Goal: Complete application form: Complete application form

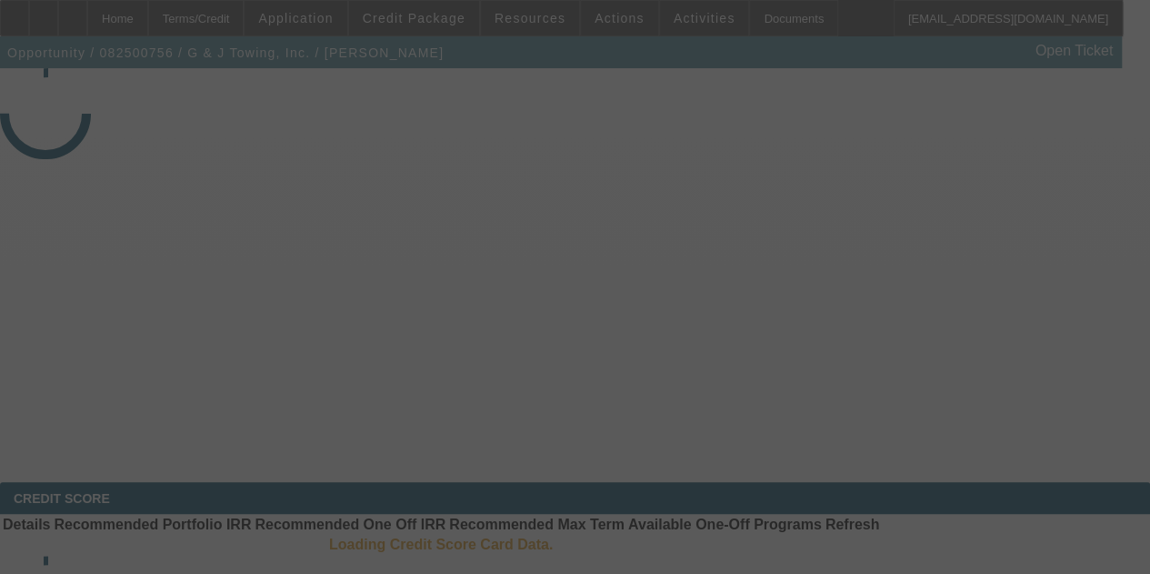
select select "3"
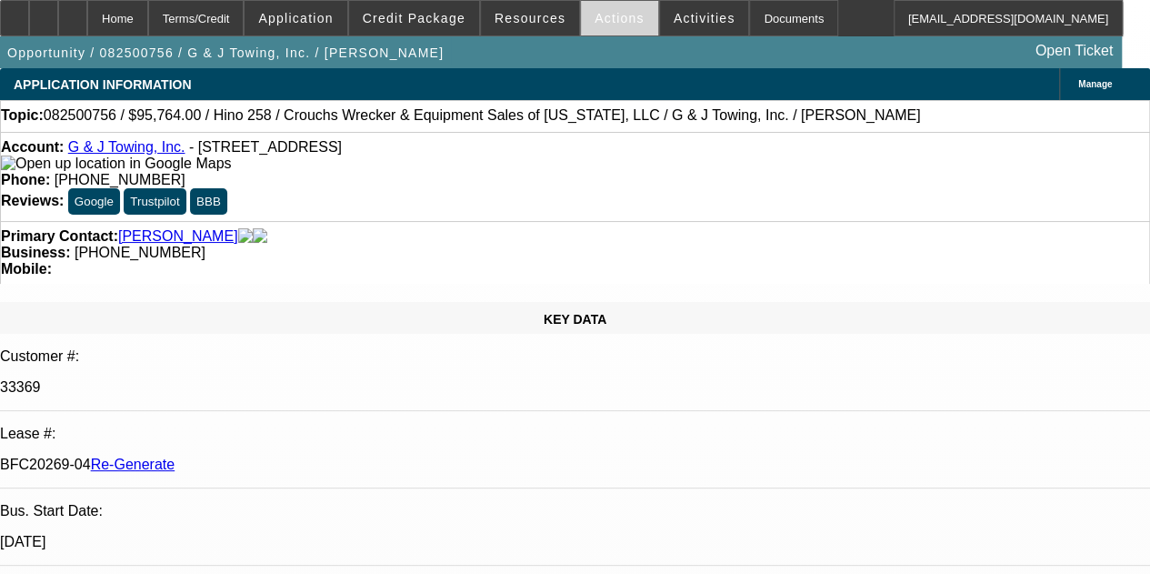
select select "0"
select select "6"
click at [673, 15] on span "Activities" at bounding box center [704, 18] width 62 height 15
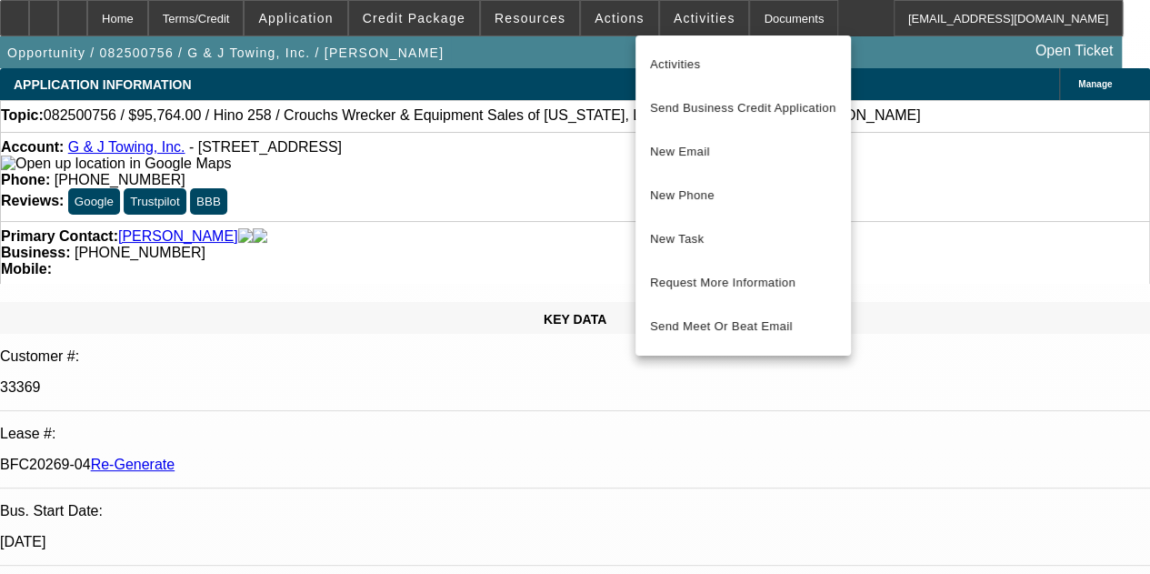
click at [596, 17] on div at bounding box center [575, 287] width 1150 height 574
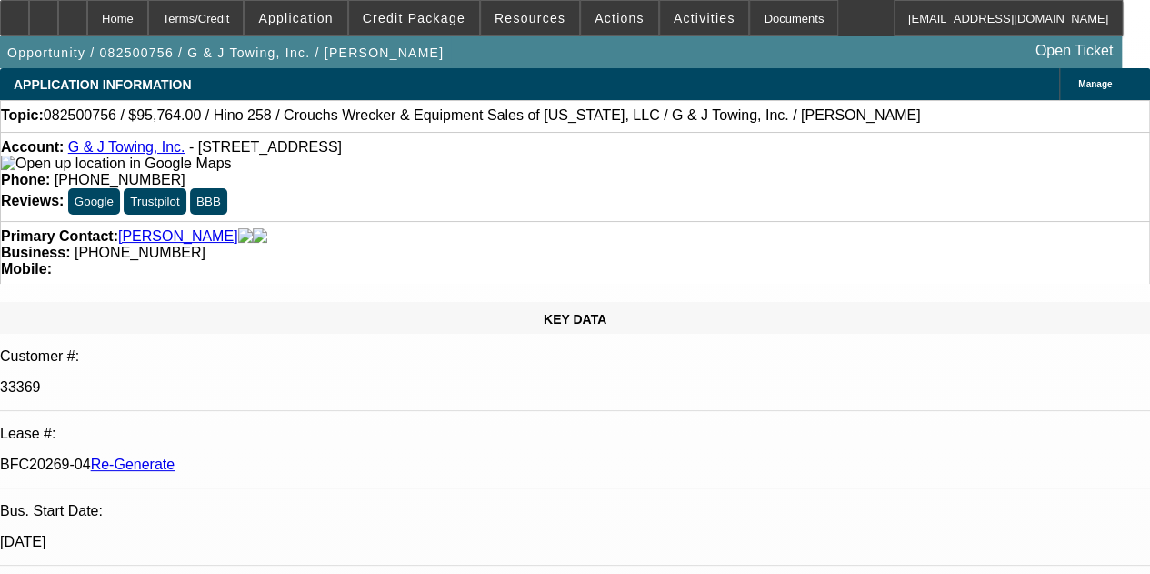
click at [596, 17] on span "Actions" at bounding box center [619, 18] width 50 height 15
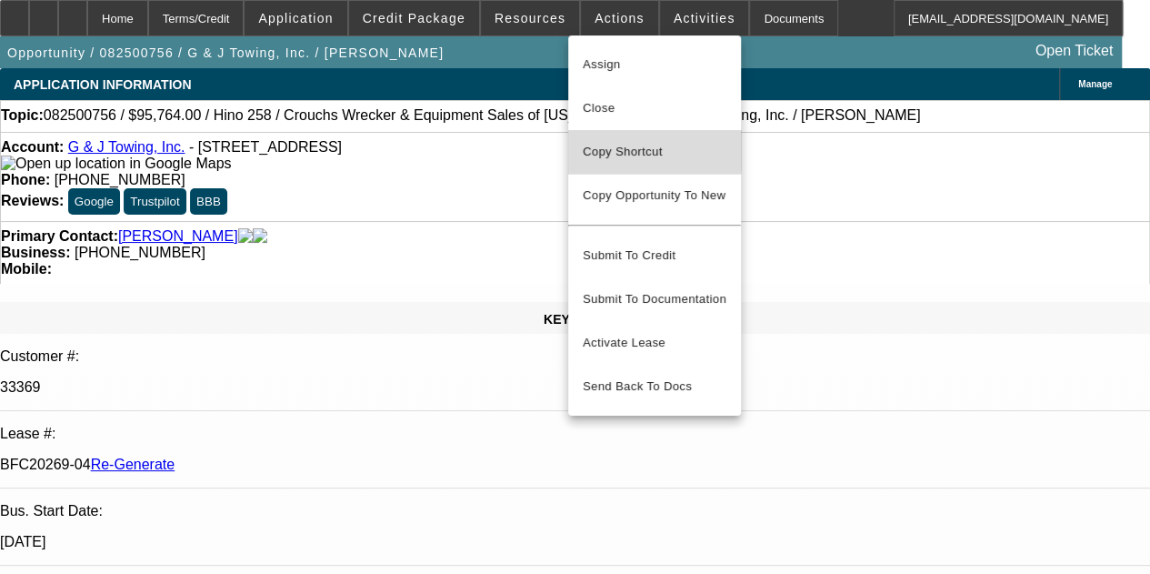
click at [609, 148] on span "Copy Shortcut" at bounding box center [655, 152] width 144 height 22
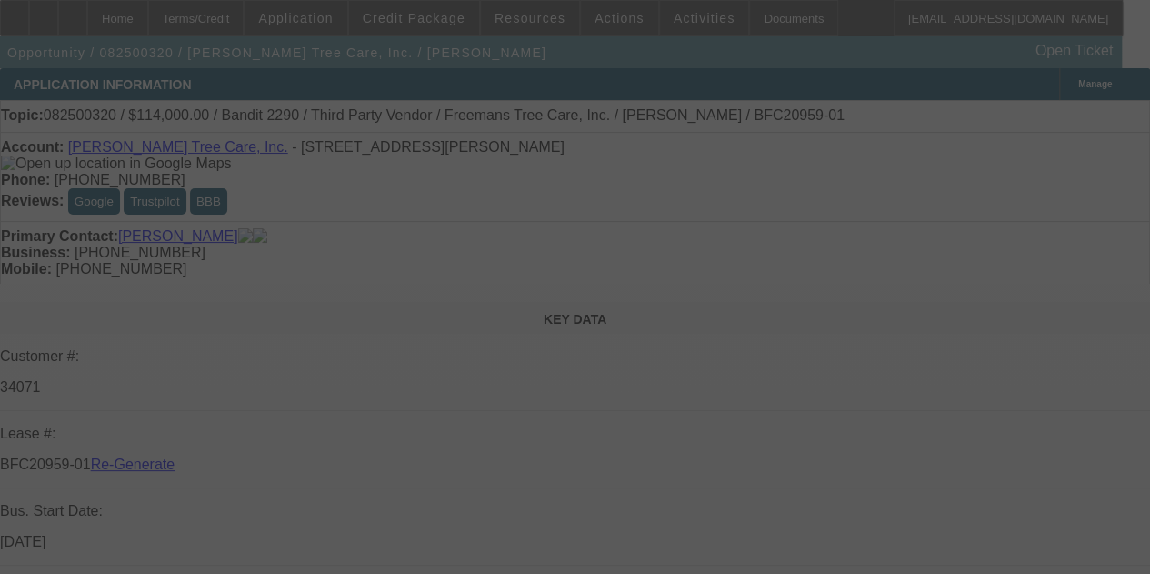
select select "4"
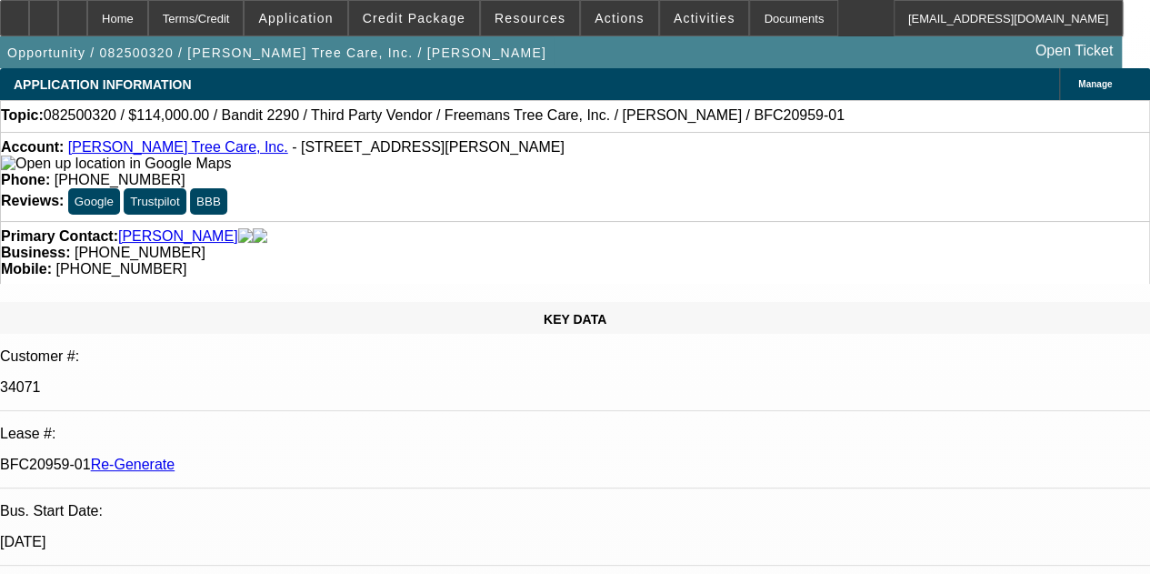
select select "0"
select select "6"
click at [513, 14] on span "Resources" at bounding box center [529, 18] width 71 height 15
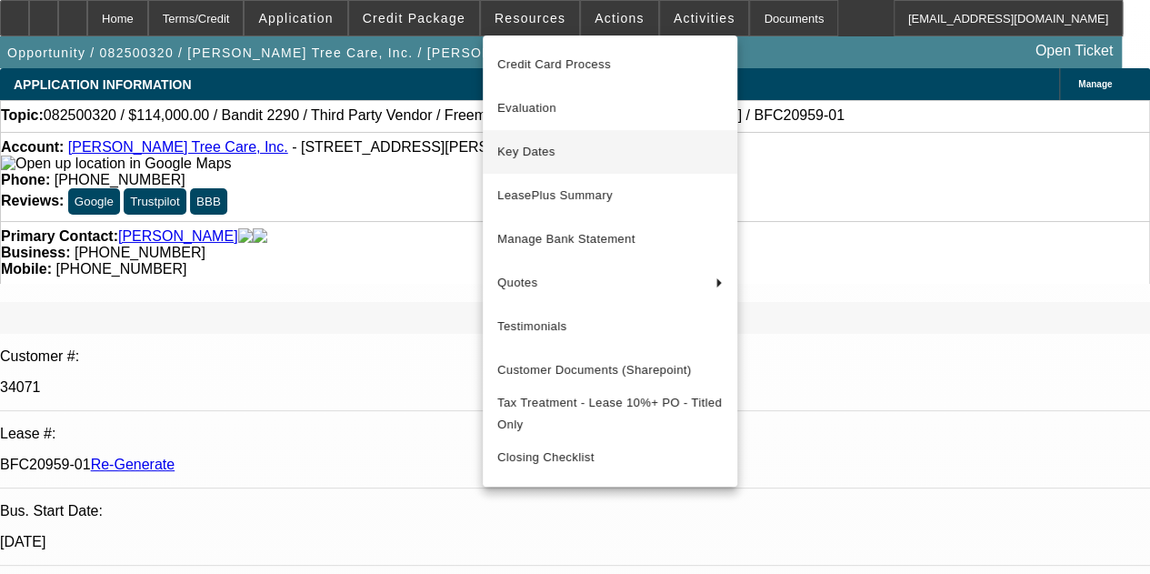
click at [526, 146] on span "Key Dates" at bounding box center [609, 152] width 225 height 22
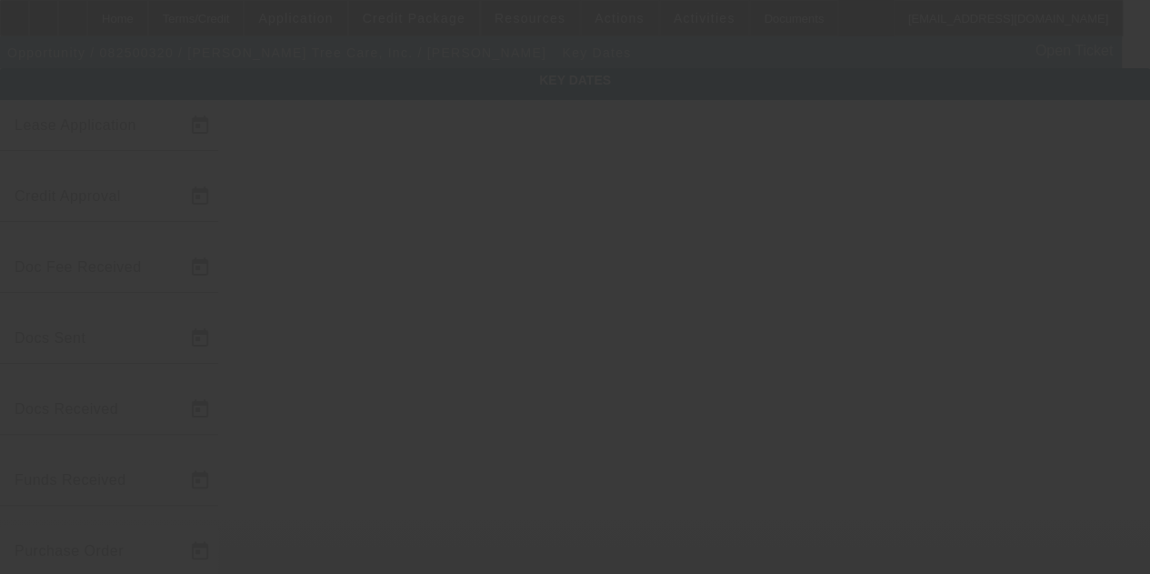
type input "8/13/2025"
type input "8/14/2025"
type input "8/22/2025"
type input "8/25/2025"
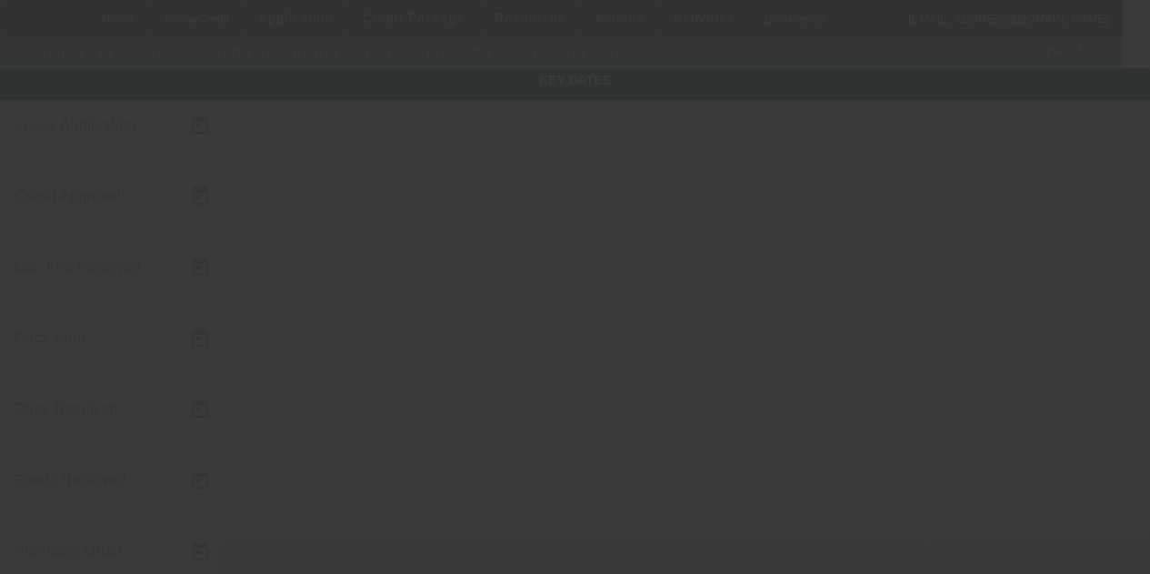
type input "8/26/2025"
type input "8/28/2025"
type input "9/1/2025"
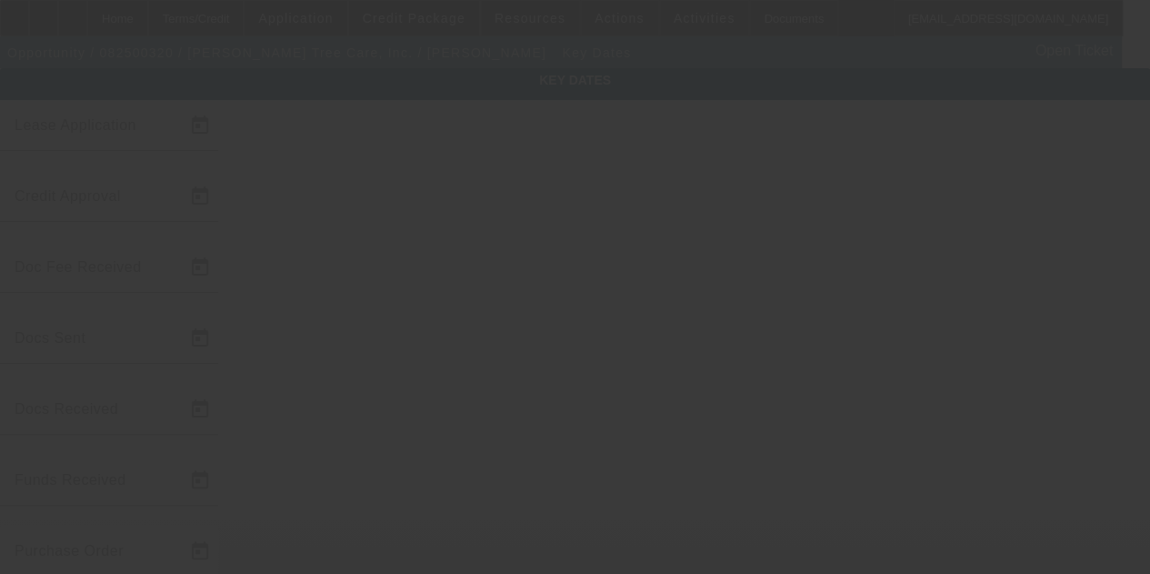
type input "10/1/2025"
type input "9/4/2025"
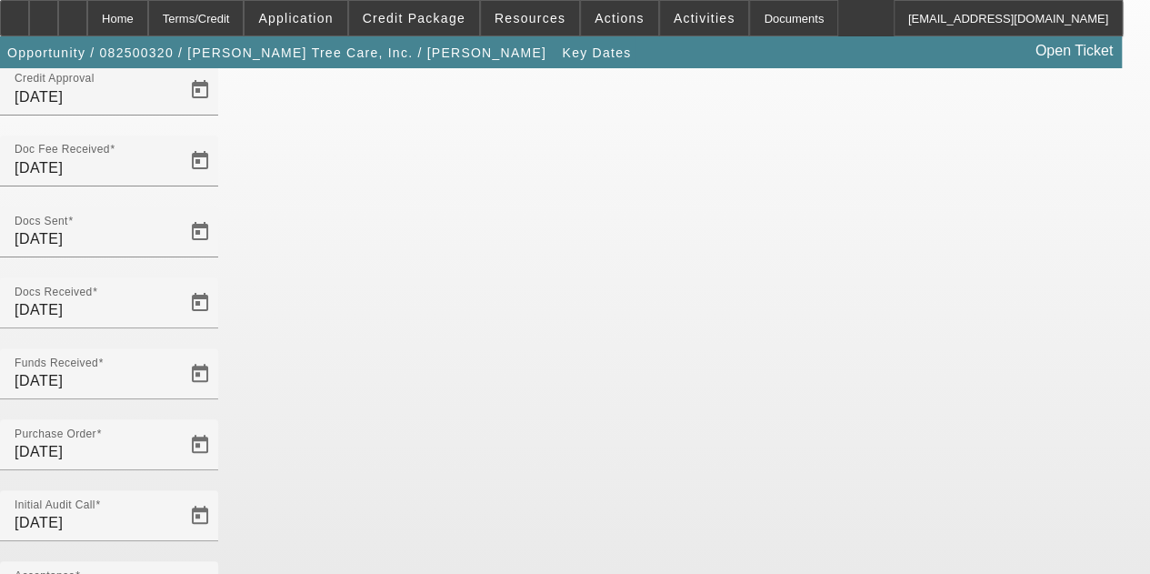
scroll to position [108, 0]
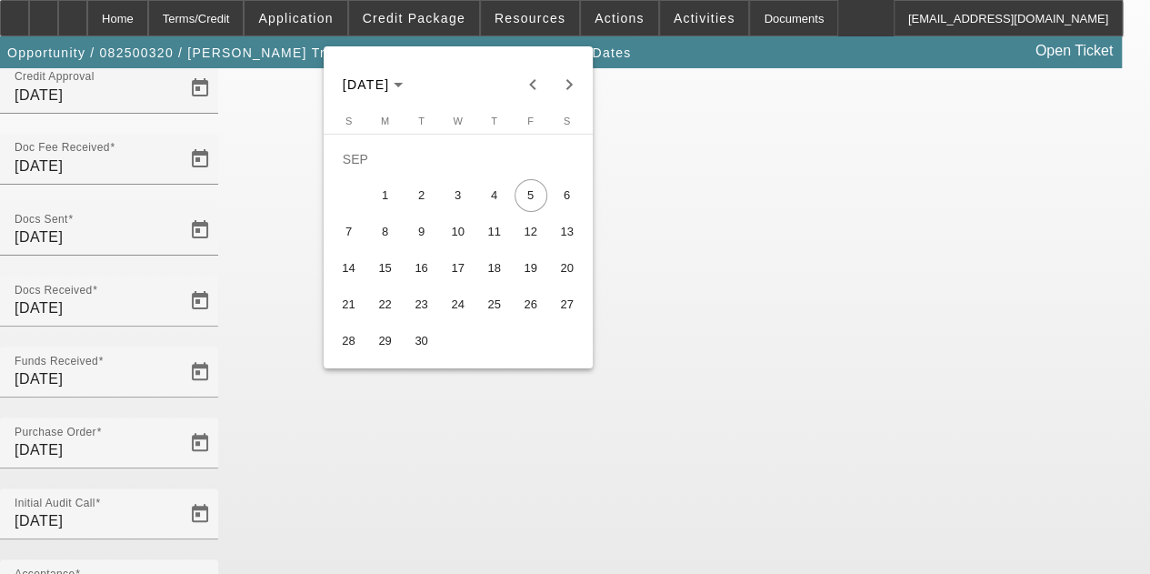
click at [491, 208] on span "4" at bounding box center [494, 195] width 33 height 33
type input "9/4/2025"
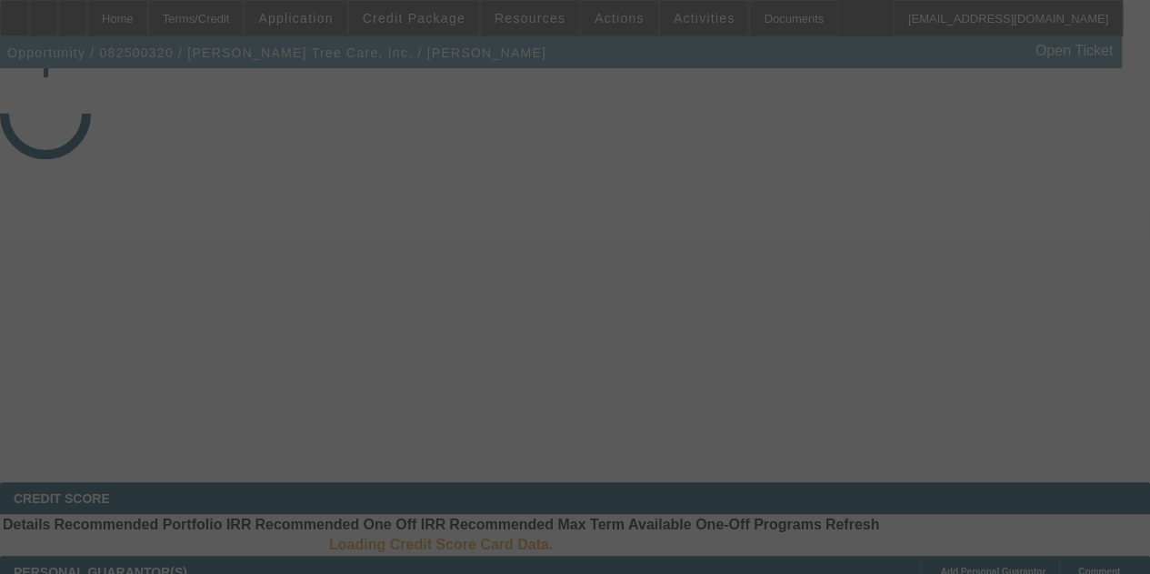
select select "4"
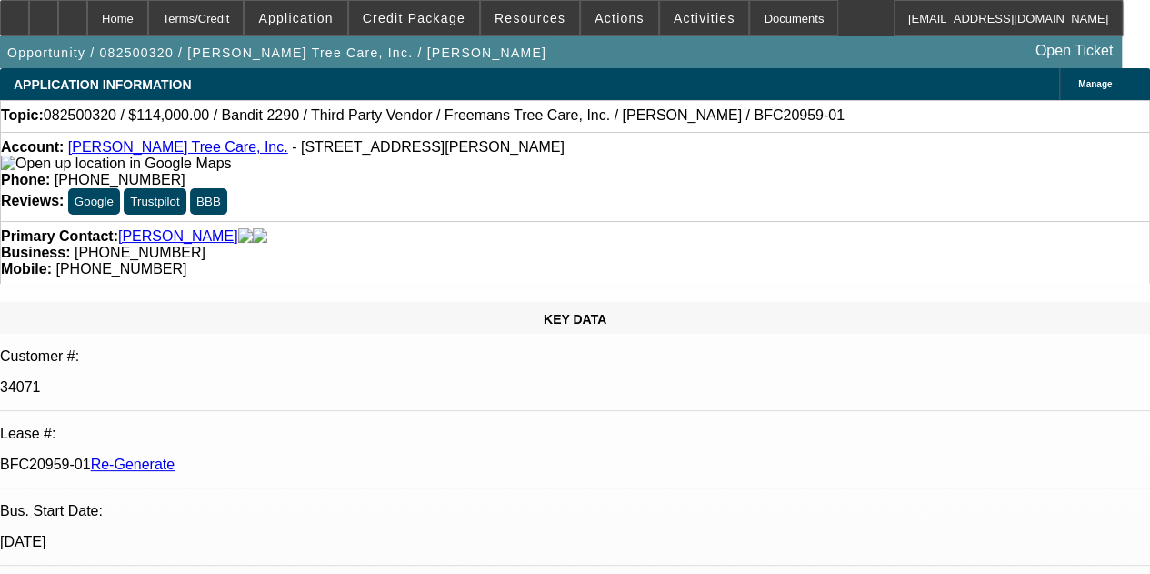
select select "0"
select select "6"
click at [660, 14] on button "Activities" at bounding box center [704, 18] width 89 height 35
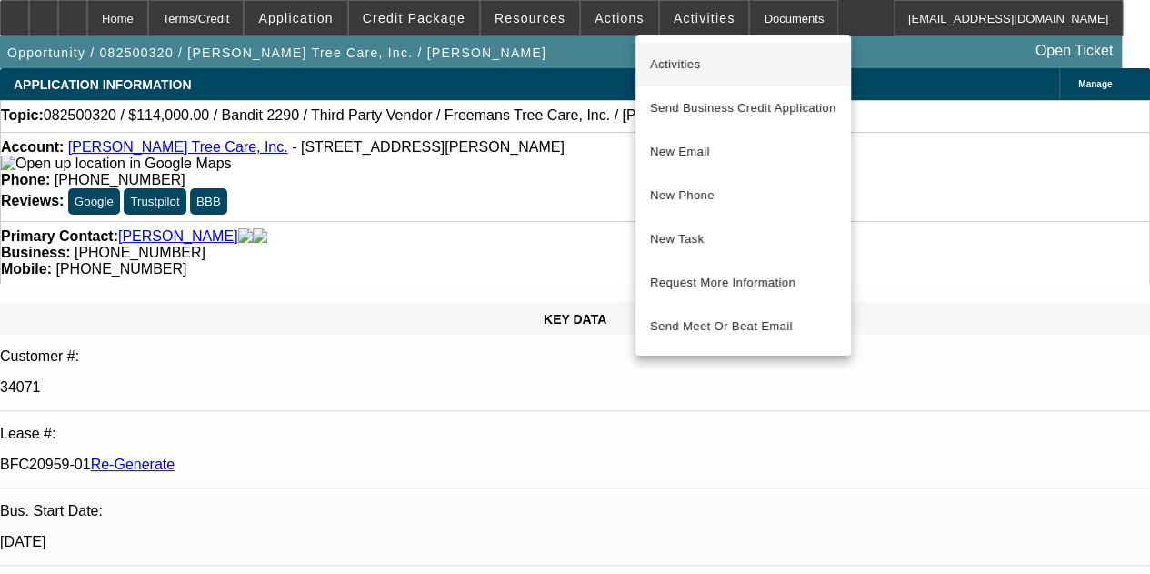
click at [673, 62] on span "Activities" at bounding box center [743, 65] width 186 height 22
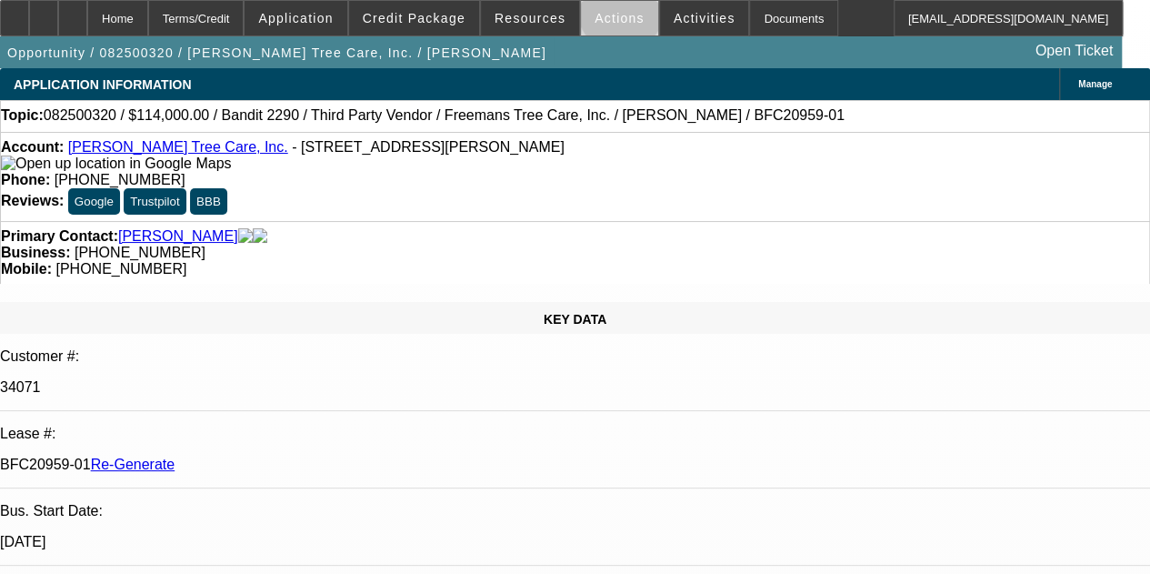
click at [607, 14] on span "Actions" at bounding box center [619, 18] width 50 height 15
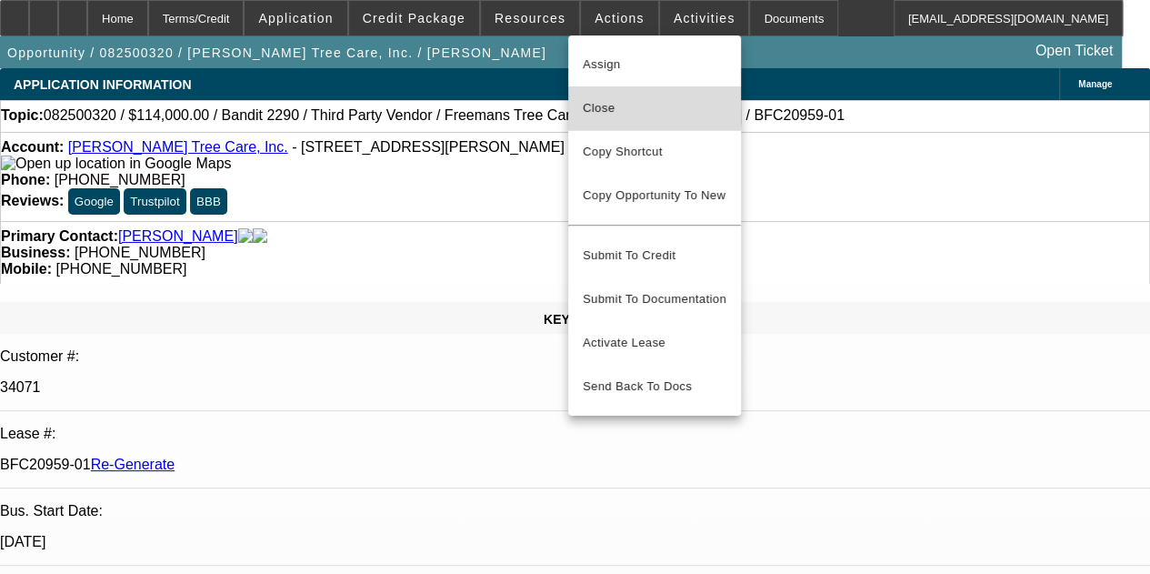
click at [599, 105] on span "Close" at bounding box center [655, 108] width 144 height 22
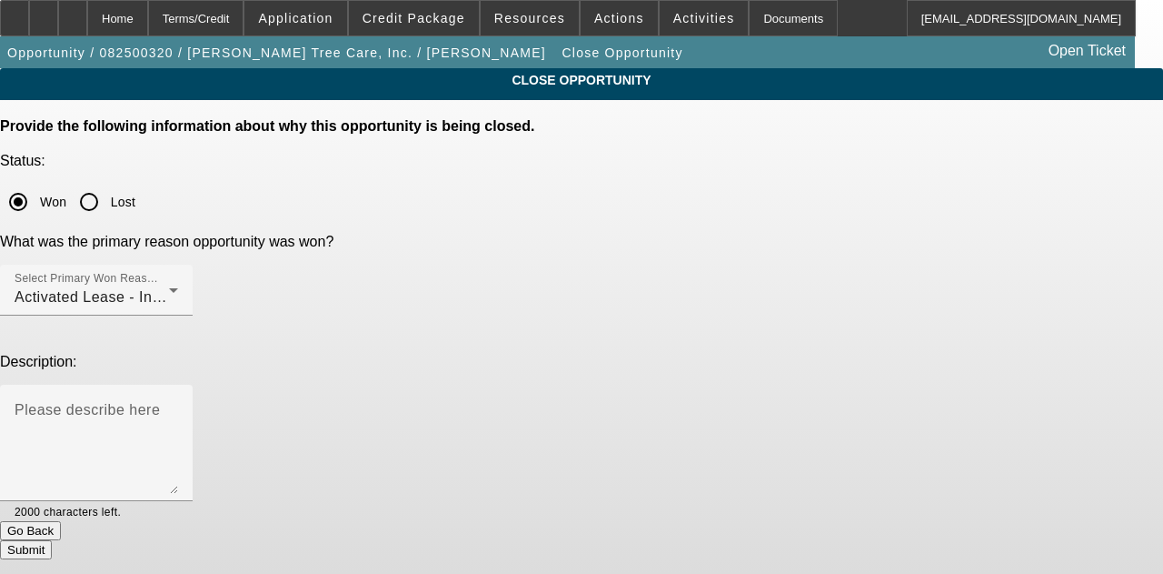
click at [52, 540] on button "Submit" at bounding box center [26, 549] width 52 height 19
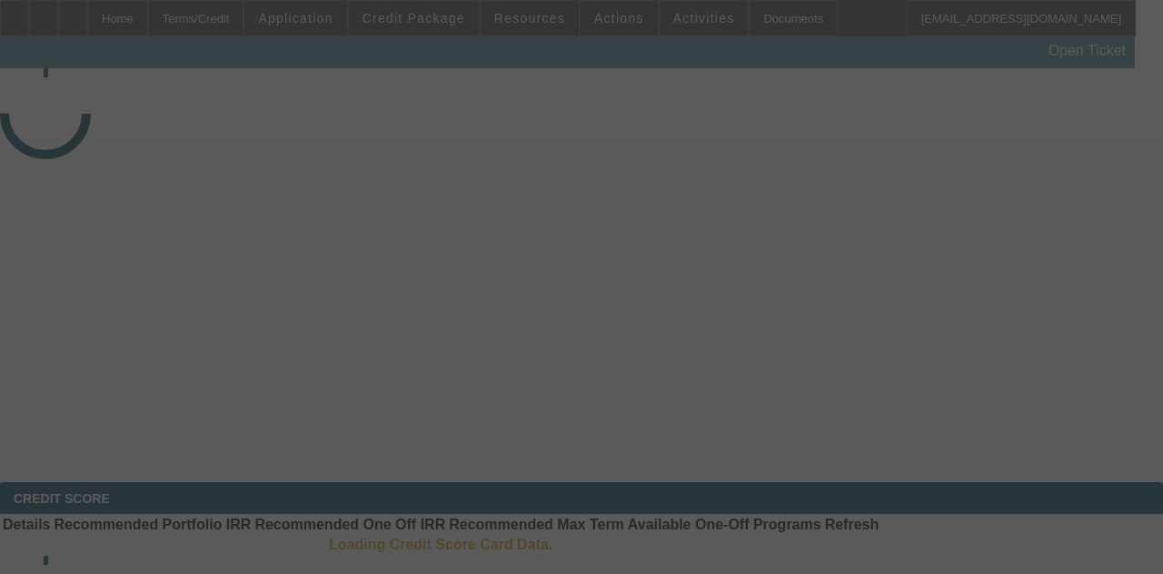
select select "4"
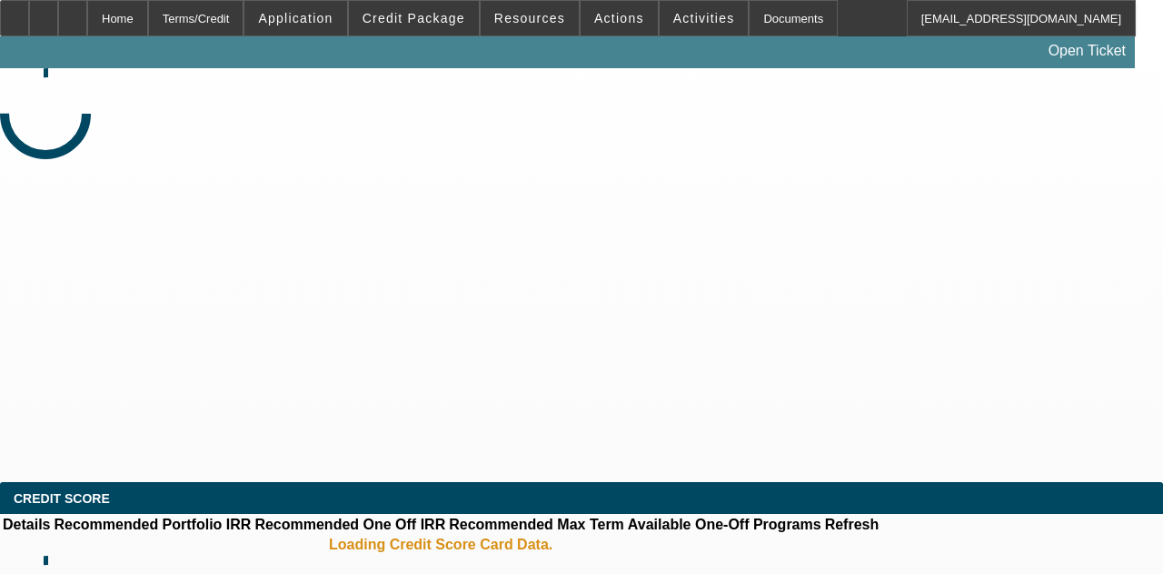
select select "0"
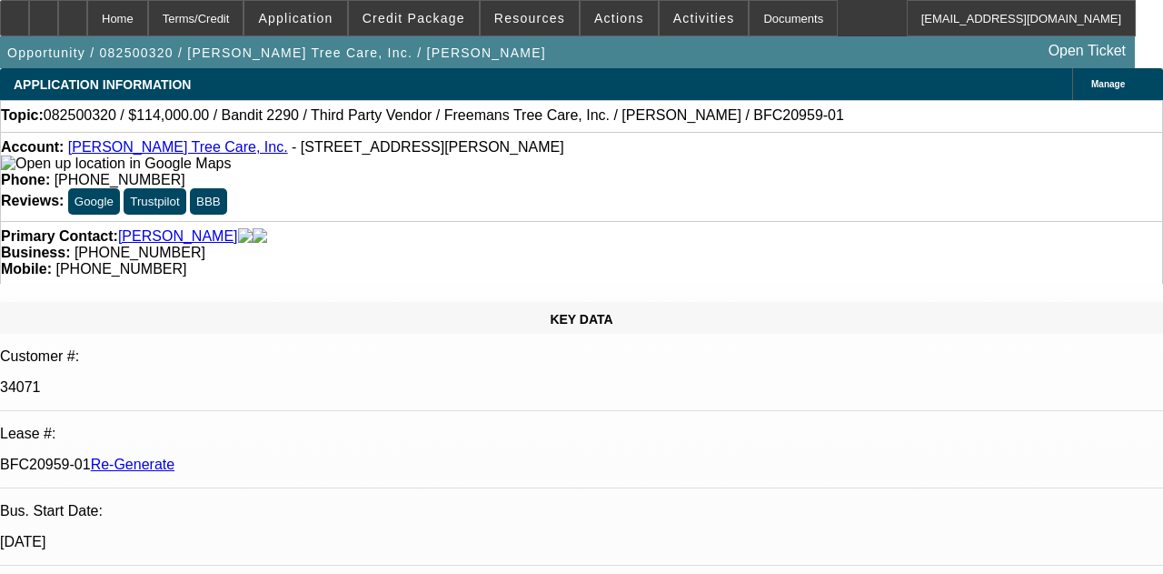
select select "6"
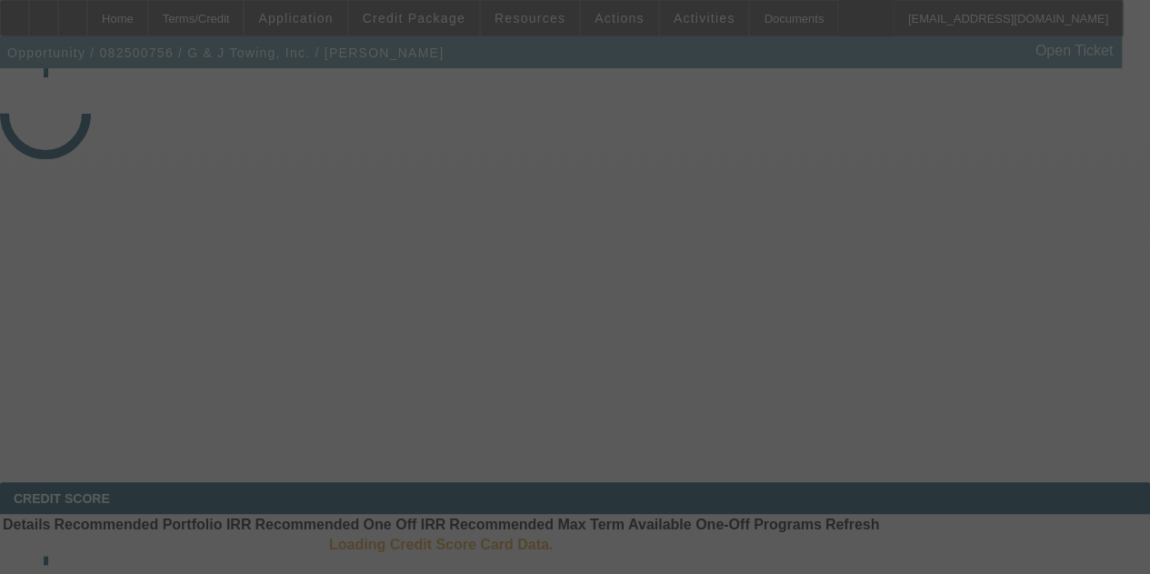
select select "3"
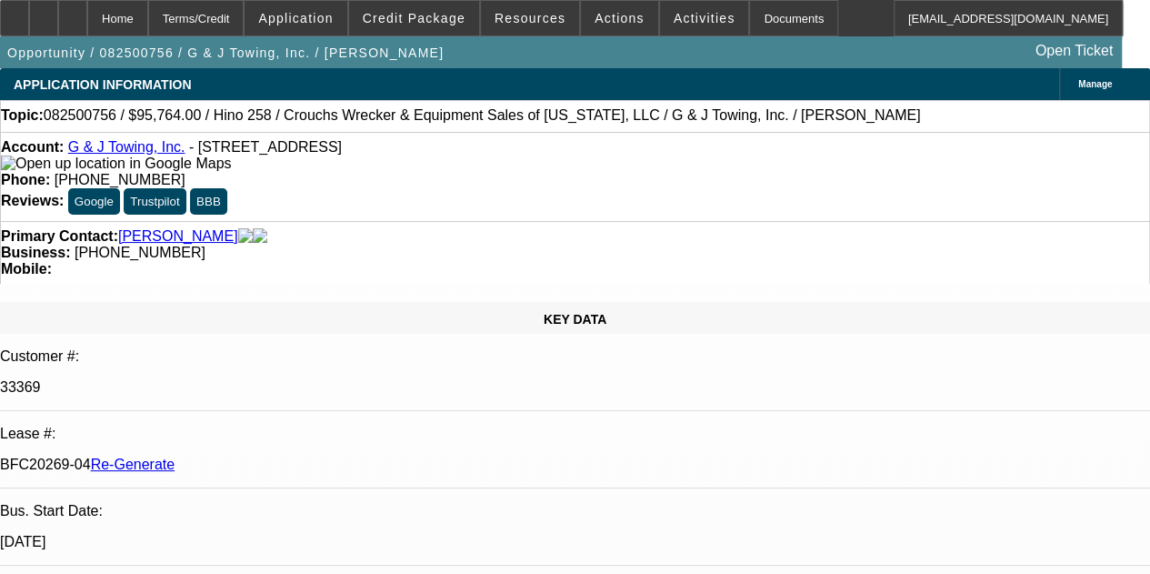
select select "0"
select select "6"
click at [673, 14] on span "Activities" at bounding box center [704, 18] width 62 height 15
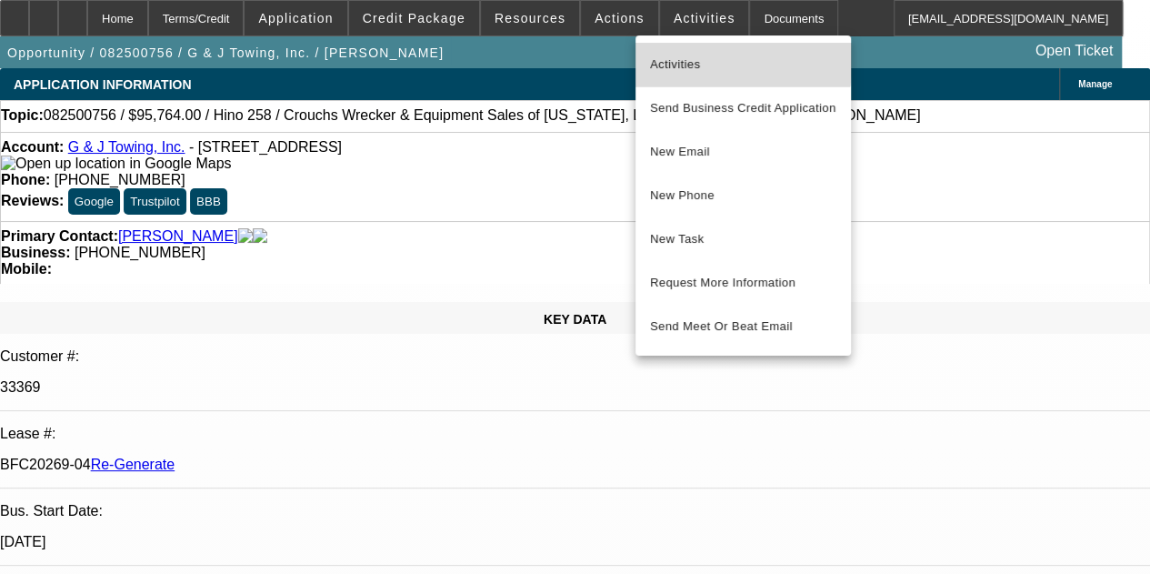
click at [675, 57] on span "Activities" at bounding box center [743, 65] width 186 height 22
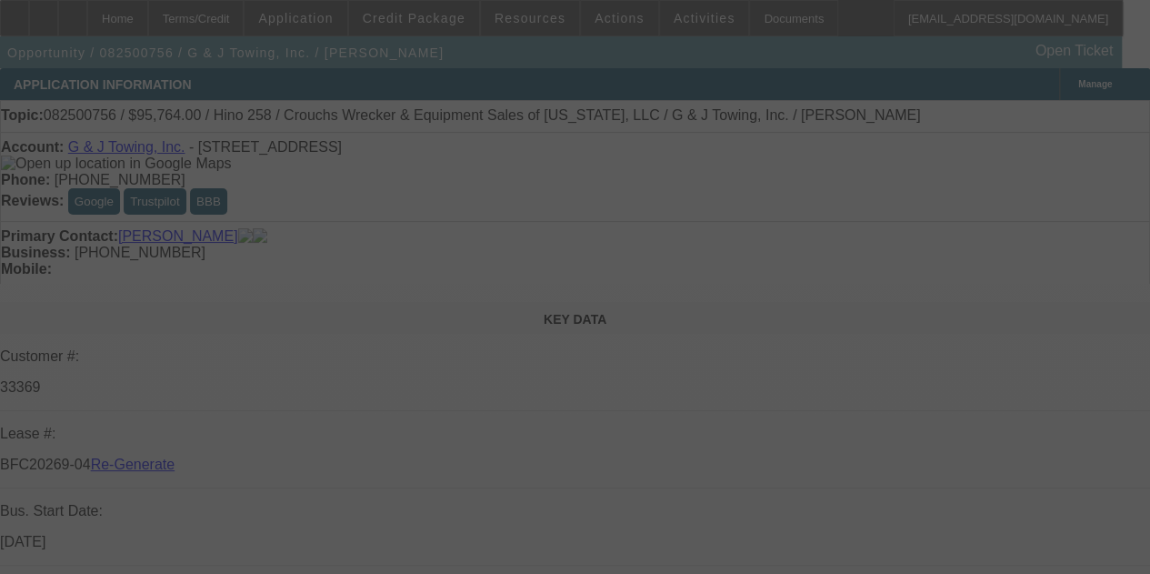
select select "3"
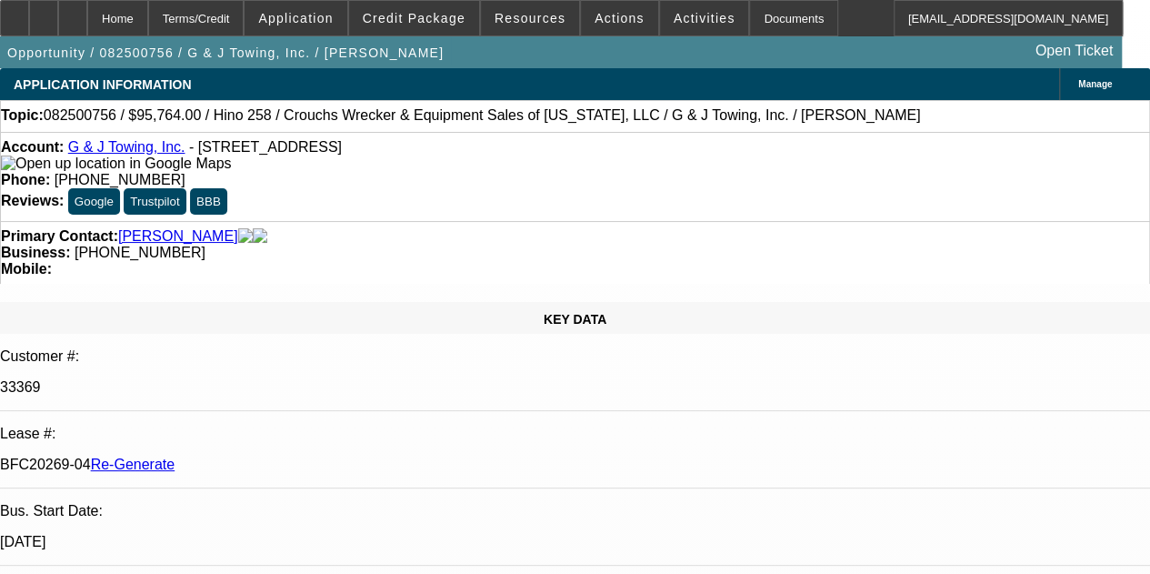
select select "0"
select select "6"
click at [749, 23] on div "Documents" at bounding box center [793, 18] width 89 height 36
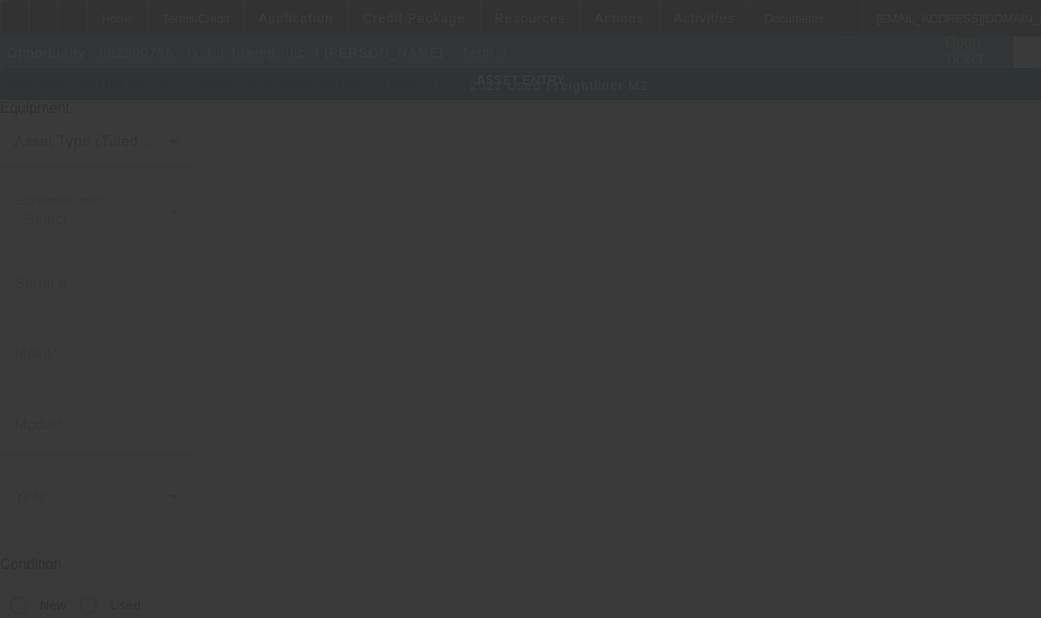
type input "[US_VEHICLE_IDENTIFICATION_NUMBER]"
type input "Freightliner"
type input "M2"
radio input "true"
type textarea "with"
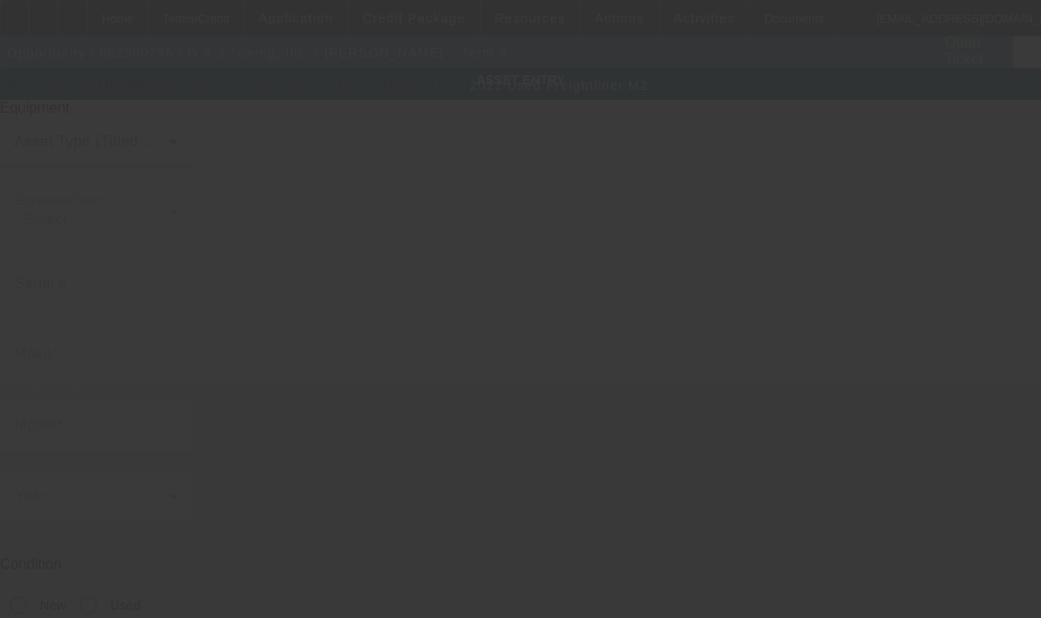
type input "[STREET_ADDRESS]"
type input "[GEOGRAPHIC_DATA]"
type input "32935"
type input "Brevard"
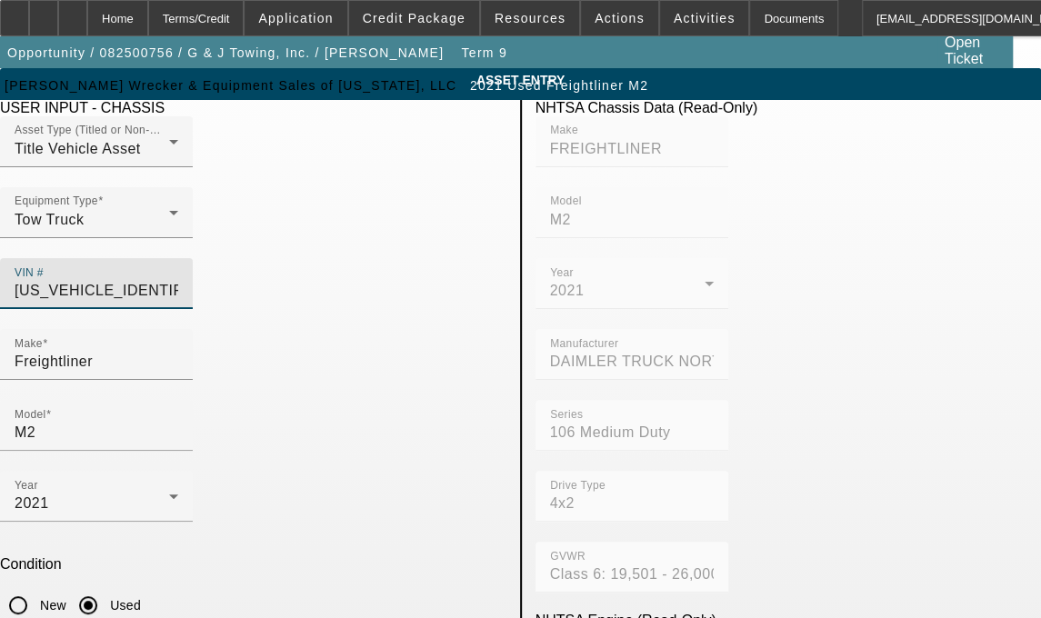
click at [178, 280] on input "[US_VEHICLE_IDENTIFICATION_NUMBER]" at bounding box center [97, 291] width 164 height 22
type input "1FVACWFC4MHS7256"
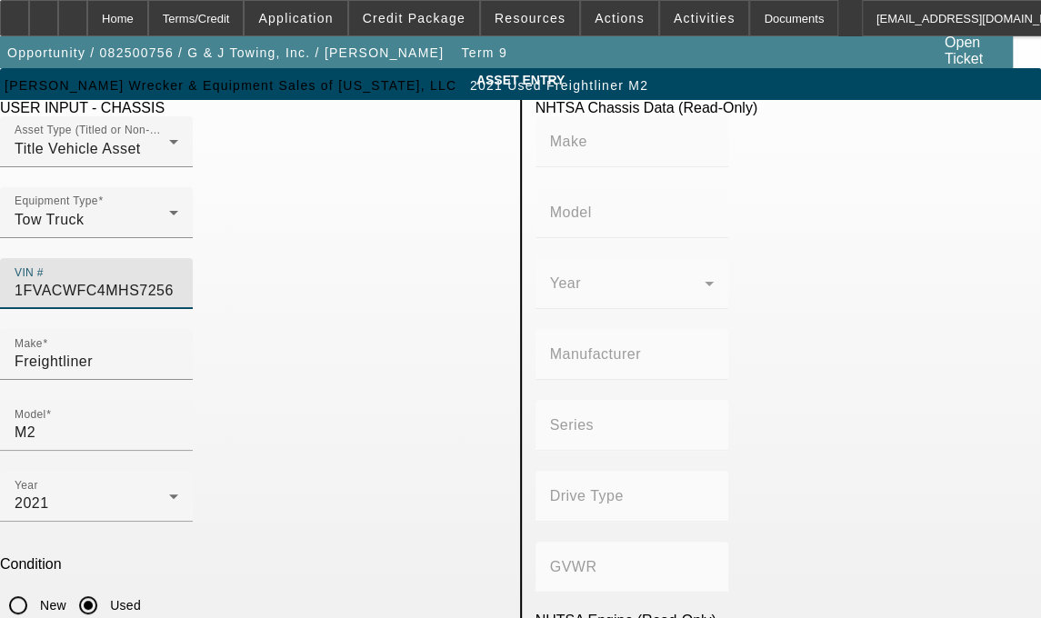
type input "[US_VEHICLE_IDENTIFICATION_NUMBER]"
type input "FREIGHTLINER"
type input "M2"
type input "DAIMLER TRUCK NORTH AMERICA LLC"
type input "106 Medium Duty"
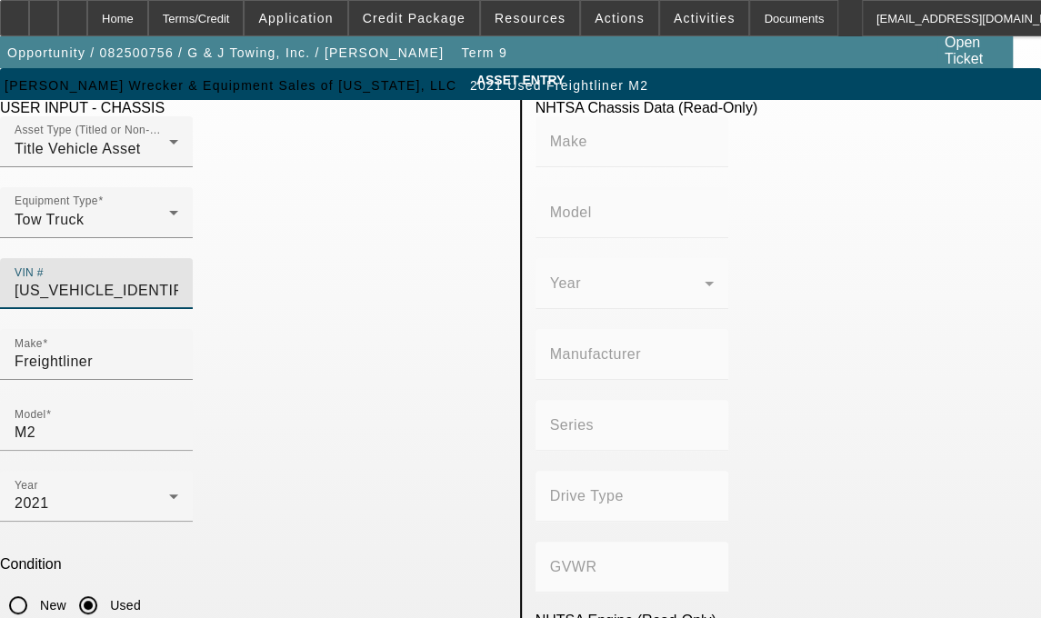
type input "4x2"
type input "Class 6: 19,501 - 26,000 lb (8,845 - 11,794 kg)"
type input "Cummins B6.7"
type input "6"
type input "Diesel"
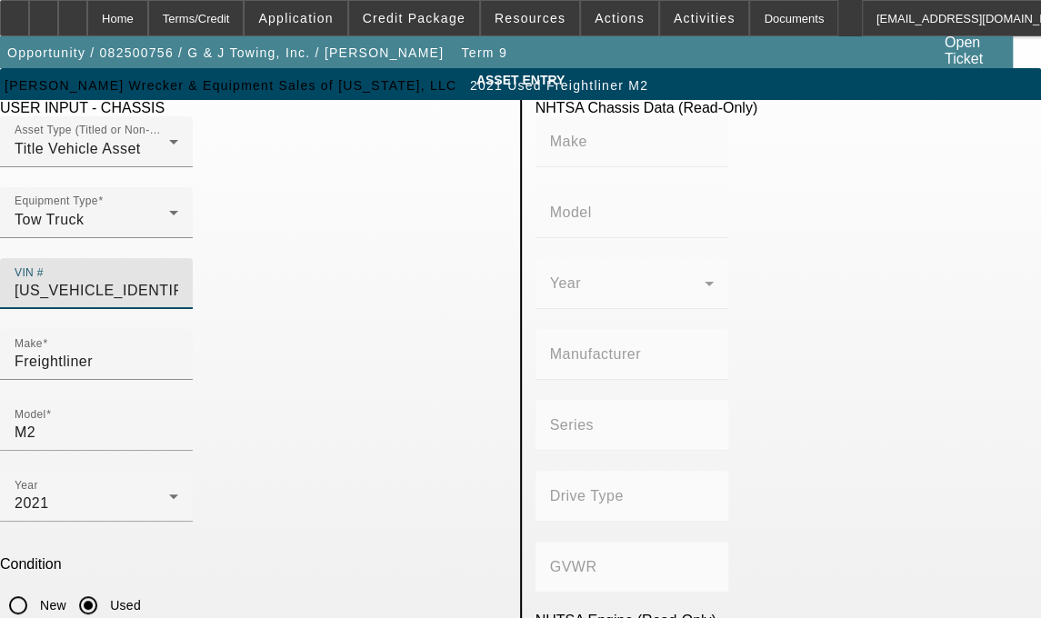
type input "408.85908543470"
type input "6.7"
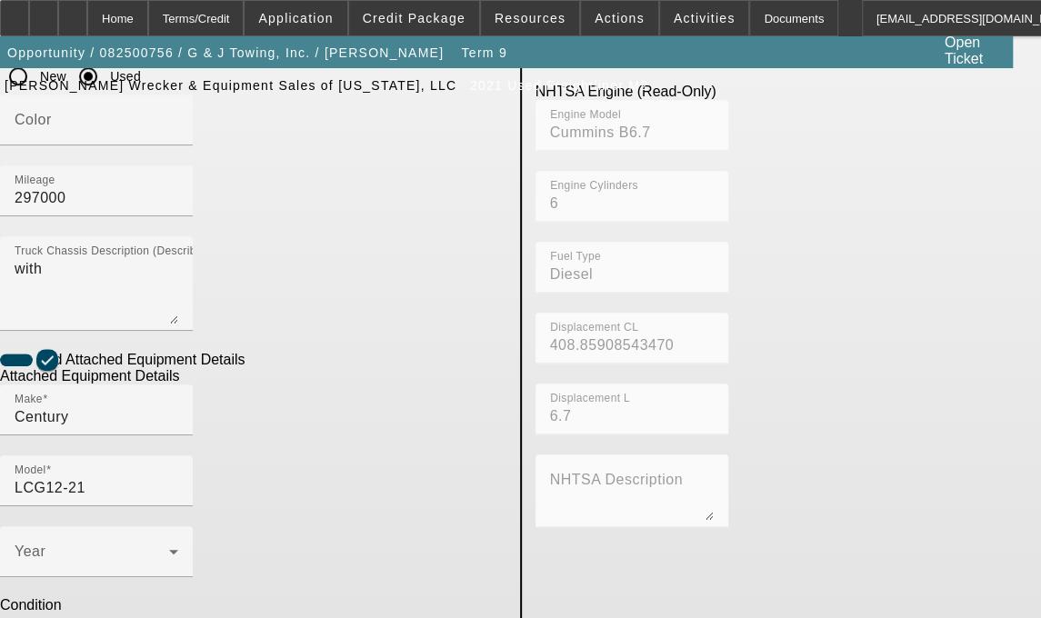
scroll to position [547, 0]
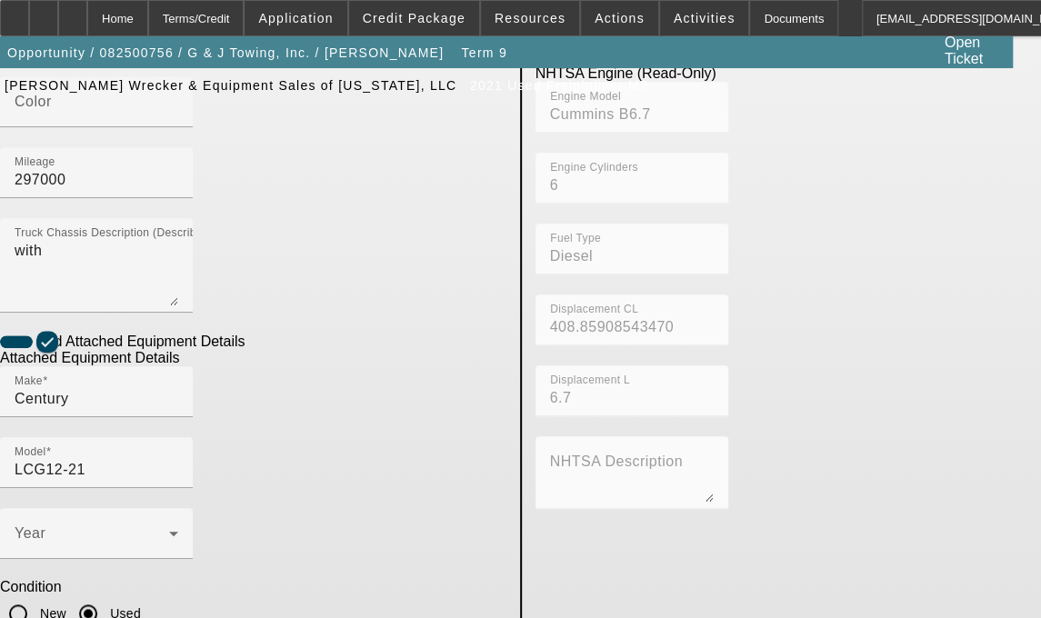
type input "[US_VEHICLE_IDENTIFICATION_NUMBER]"
type input "FREIGHTLINER"
type input "M2"
type input "DAIMLER TRUCK NORTH AMERICA LLC"
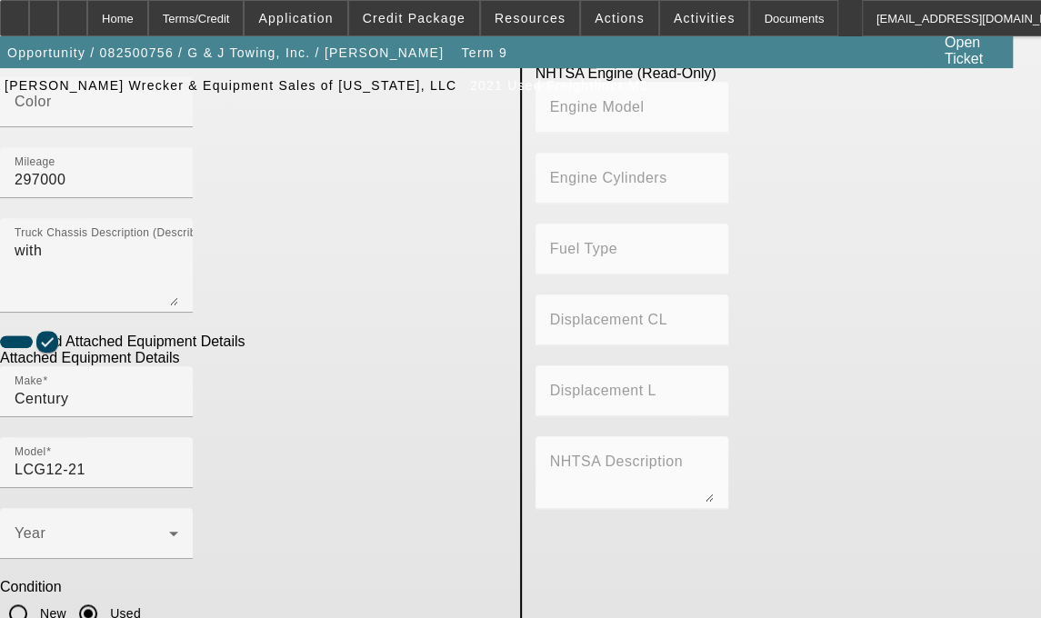
type input "106 Medium Duty"
type input "4x2"
type input "Class 6: 19,501 - 26,000 lb (8,845 - 11,794 kg)"
type input "Cummins B6.7"
type input "6"
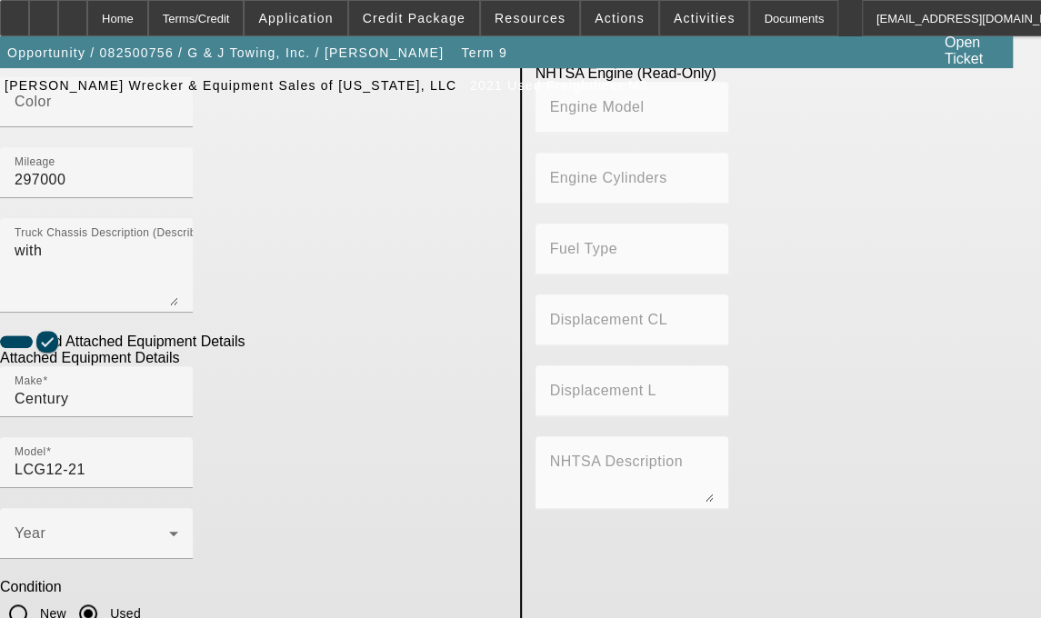
type input "Diesel"
type input "408.85908543470"
type input "6.7"
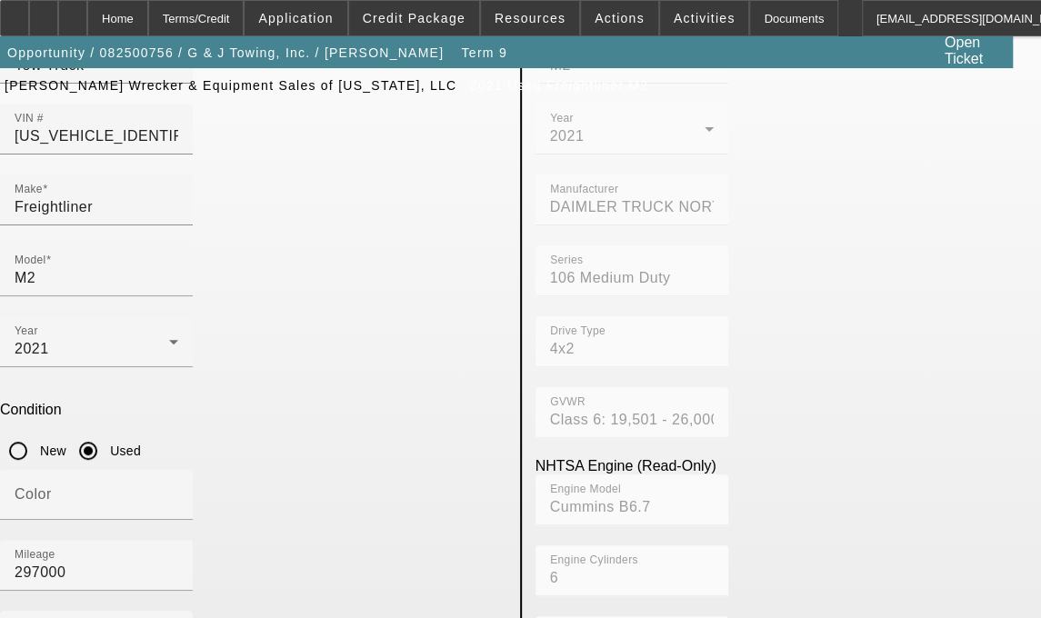
scroll to position [549, 0]
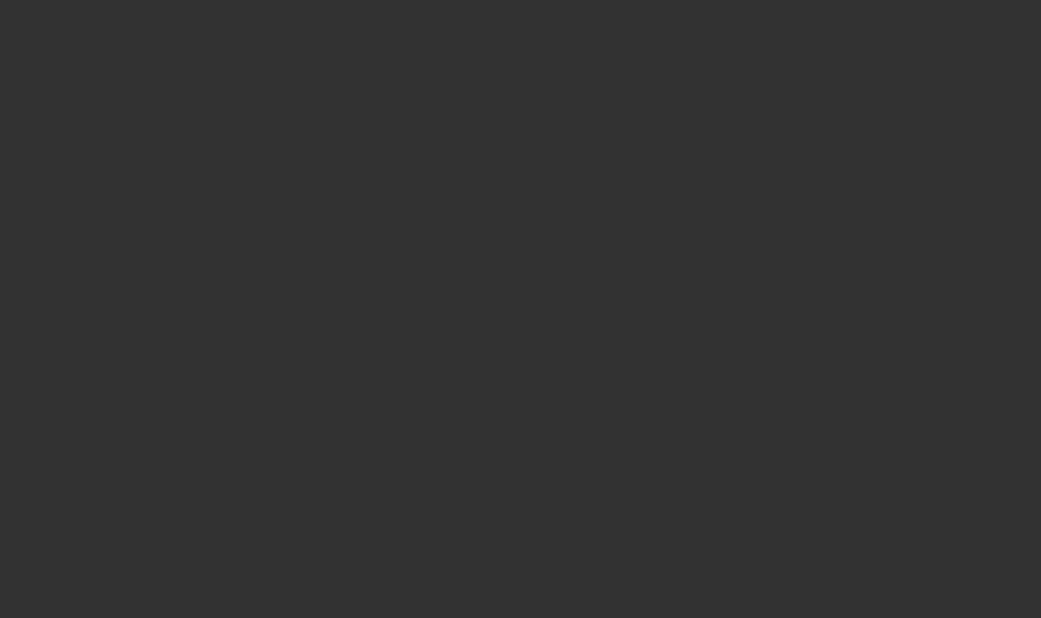
select select "3"
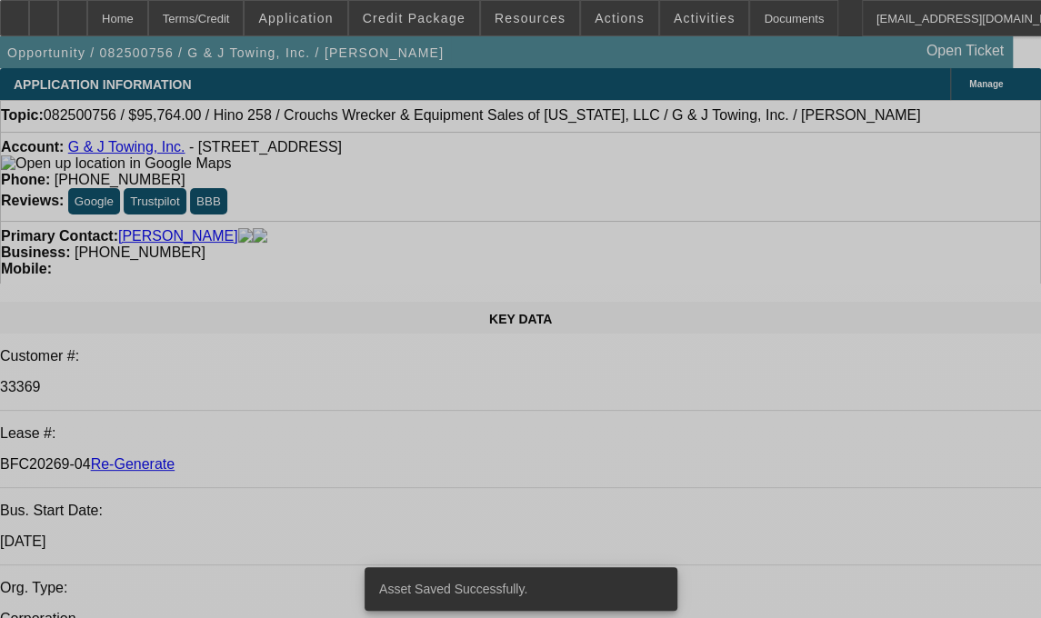
select select "0"
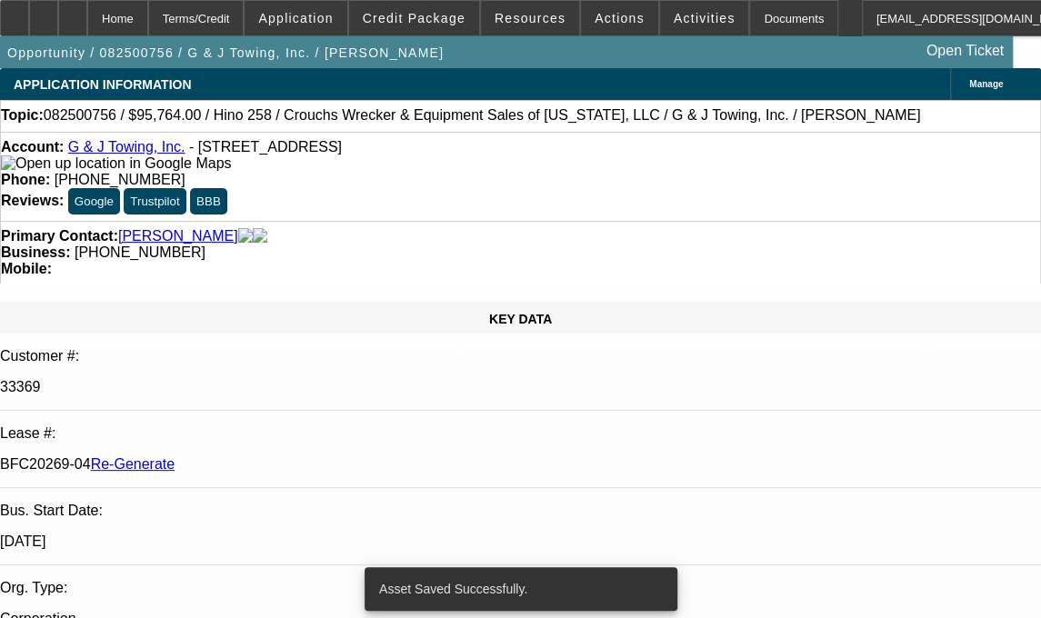
select select "0"
select select "6"
